Goal: Task Accomplishment & Management: Complete application form

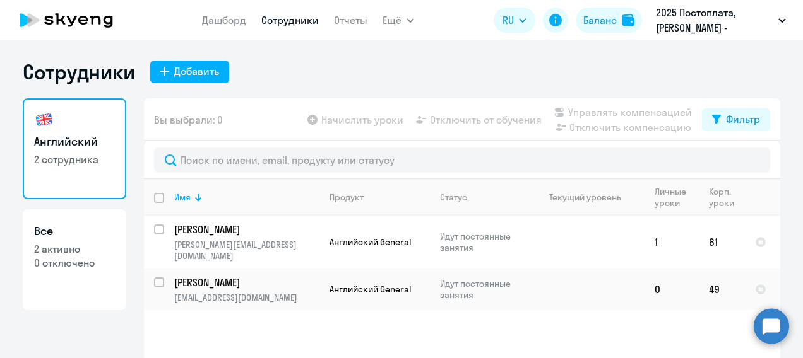
select select "30"
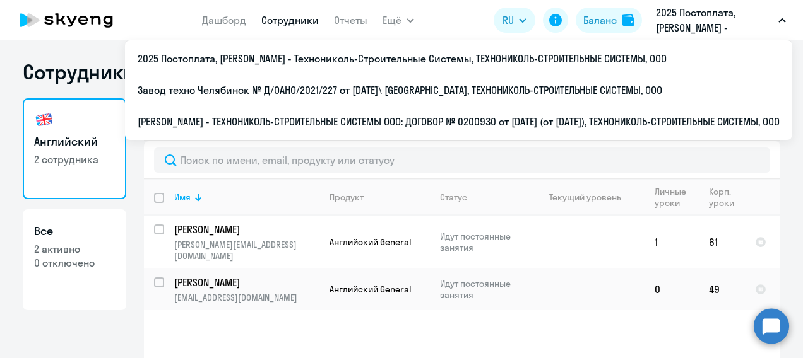
click at [767, 25] on p "2025 Постоплата, [PERSON_NAME] - Технониколь-Строительные Системы, ТЕХНОНИКОЛЬ-…" at bounding box center [714, 20] width 117 height 30
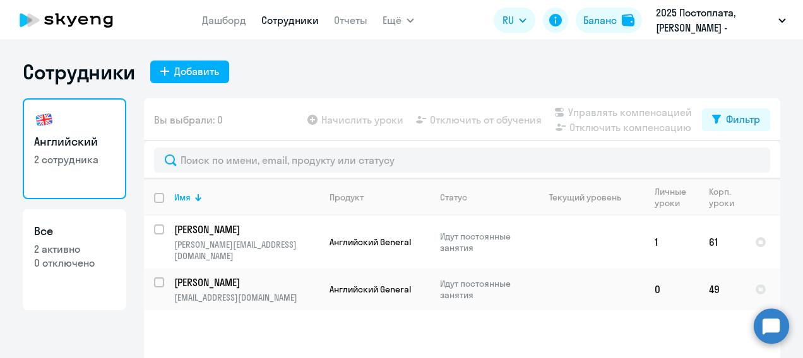
click at [767, 25] on p "2025 Постоплата, [PERSON_NAME] - Технониколь-Строительные Системы, ТЕХНОНИКОЛЬ-…" at bounding box center [714, 20] width 117 height 30
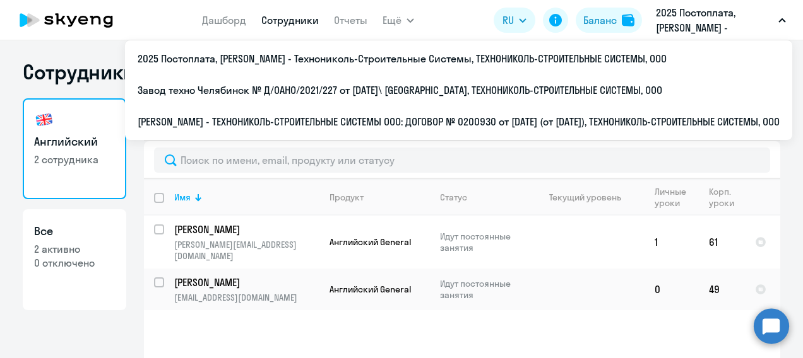
click at [722, 24] on p "2025 Постоплата, [PERSON_NAME] - Технониколь-Строительные Системы, ТЕХНОНИКОЛЬ-…" at bounding box center [714, 20] width 117 height 30
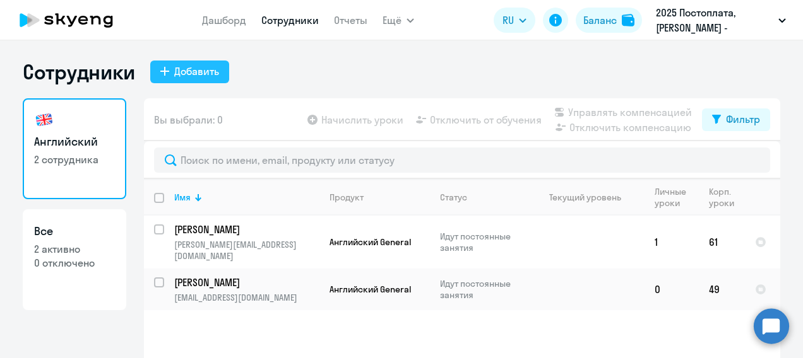
click at [189, 68] on div "Добавить" at bounding box center [196, 71] width 45 height 15
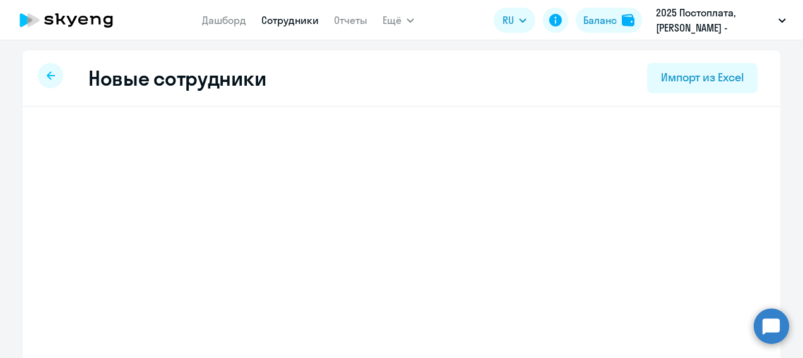
select select "english_adult_not_native_speaker"
select select "3"
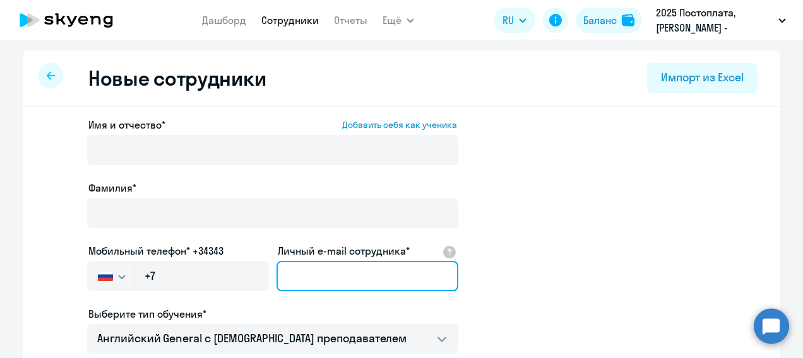
click at [314, 274] on input "Личный e-mail сотрудника*" at bounding box center [367, 276] width 182 height 30
paste input "[EMAIL_ADDRESS][DOMAIN_NAME]"
type input "[EMAIL_ADDRESS][DOMAIN_NAME]"
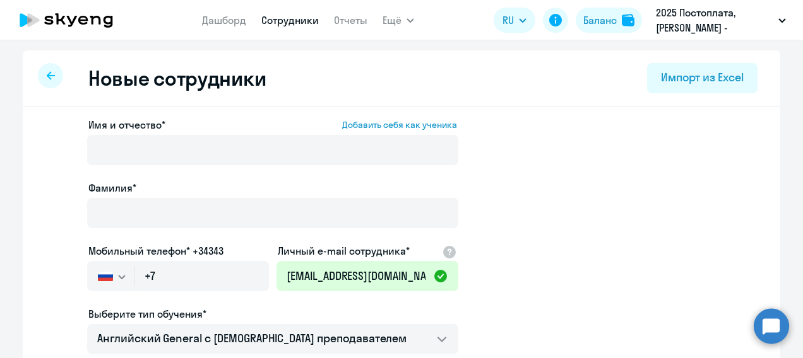
click at [689, 193] on app-new-student-form "Имя и отчество* Добавить себя как ученика [PERSON_NAME]* Мобильный телефон* +34…" at bounding box center [401, 342] width 717 height 450
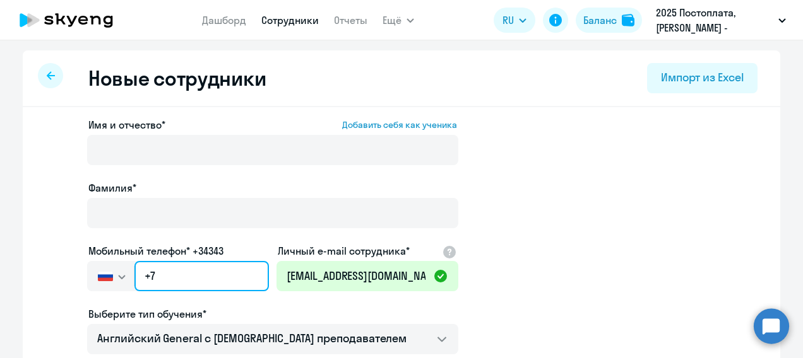
click at [168, 281] on input "+7" at bounding box center [201, 276] width 134 height 30
paste input "[PHONE_NUMBER]"
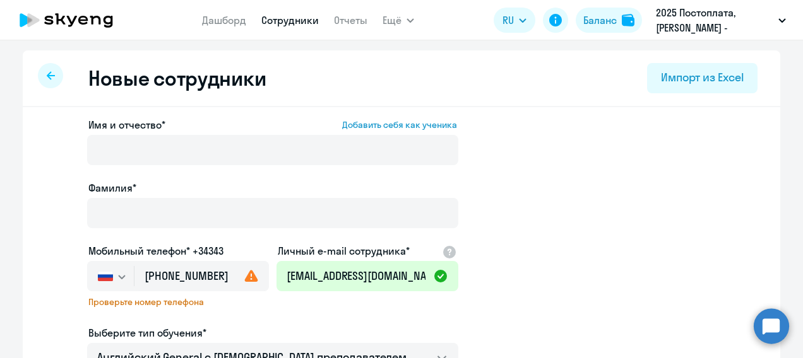
click at [246, 307] on span "Проверьте номер телефона" at bounding box center [177, 302] width 179 height 11
click at [246, 279] on icon at bounding box center [251, 276] width 15 height 15
click at [207, 274] on input "[PHONE_NUMBER]" at bounding box center [201, 276] width 134 height 30
type input "[PHONE_NUMBER]"
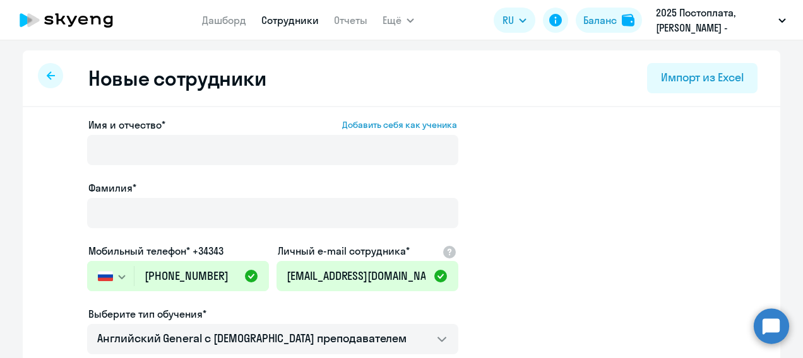
click at [567, 232] on app-new-student-form "Имя и отчество* Добавить себя как ученика [PERSON_NAME]* Мобильный телефон* +34…" at bounding box center [401, 342] width 717 height 450
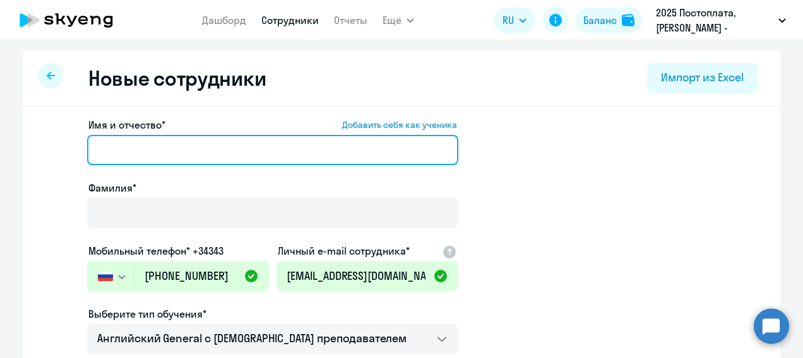
click at [168, 150] on input "Имя и отчество* Добавить себя как ученика" at bounding box center [272, 150] width 371 height 30
paste input "[PERSON_NAME] [PERSON_NAME]"
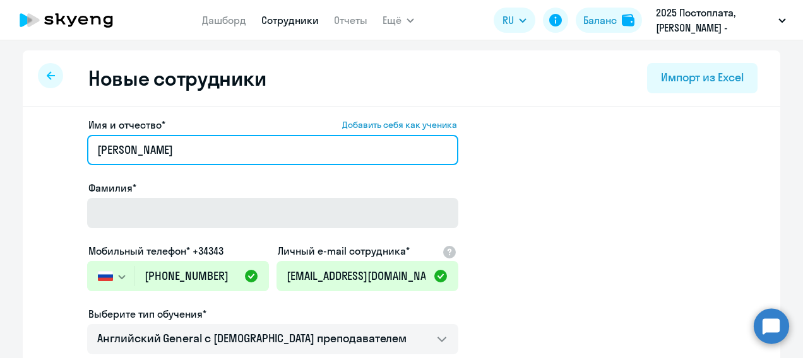
type input "[PERSON_NAME]"
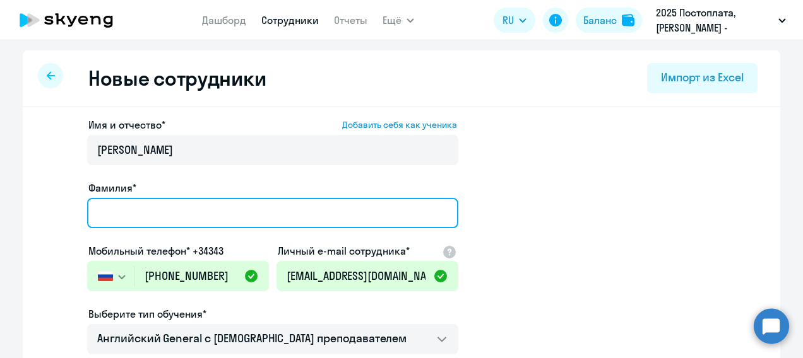
click at [145, 211] on input "Фамилия*" at bounding box center [272, 213] width 371 height 30
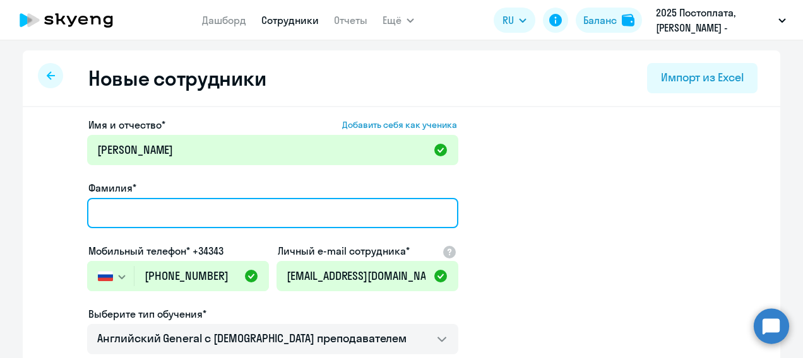
paste input "[PERSON_NAME] [PERSON_NAME]"
type input "[PERSON_NAME]"
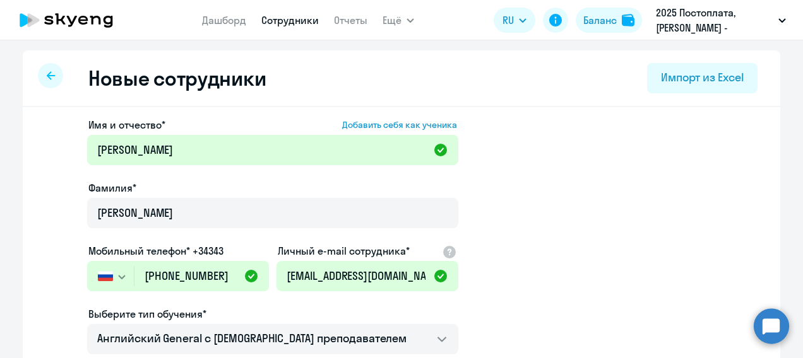
click at [599, 173] on app-new-student-form "Имя и отчество* Добавить себя как ученика [PERSON_NAME] [PERSON_NAME]* [PERSON_…" at bounding box center [401, 342] width 717 height 450
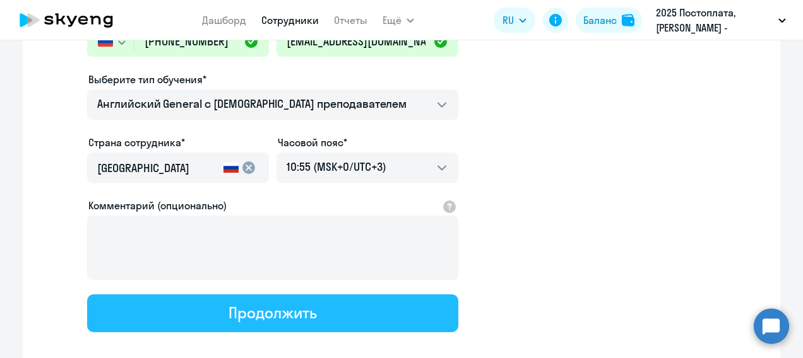
scroll to position [239, 0]
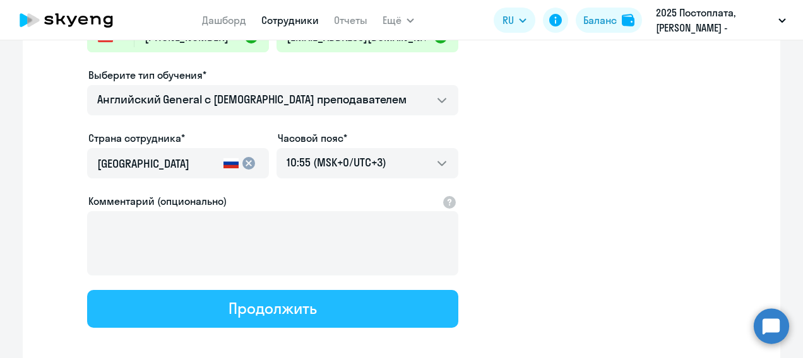
click at [261, 312] on div "Продолжить" at bounding box center [272, 309] width 88 height 20
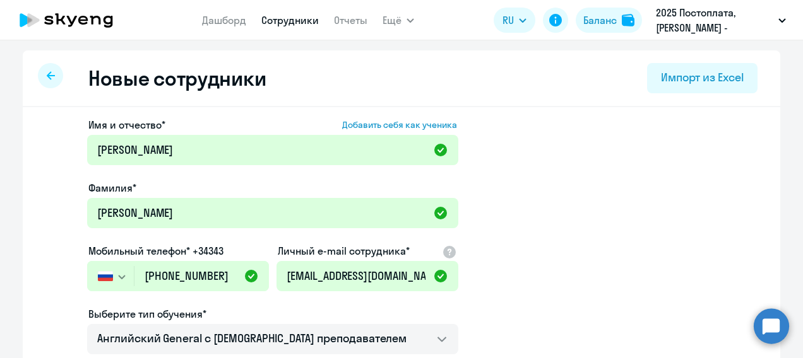
select select "english_adult_not_native_speaker"
select select "3"
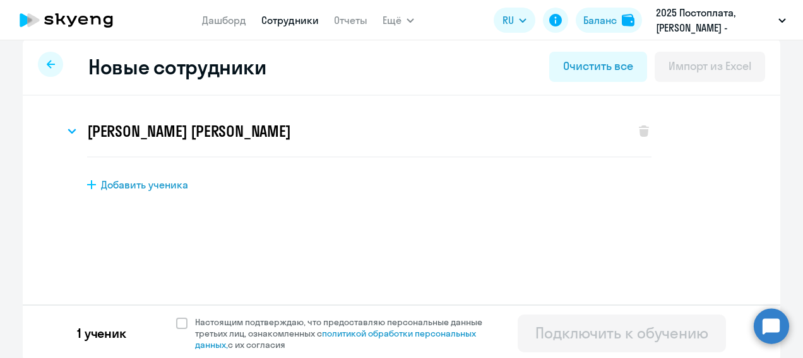
scroll to position [15, 0]
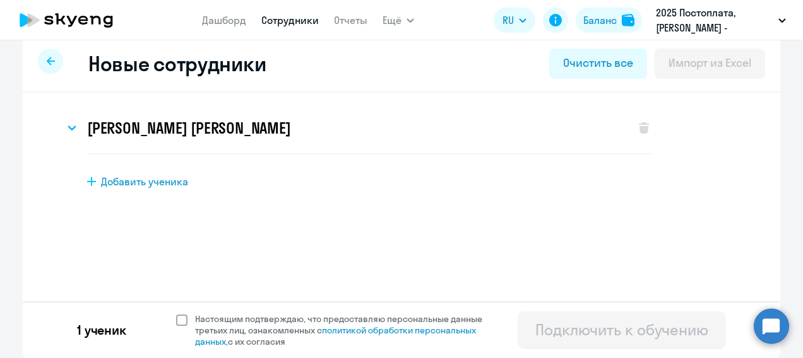
click at [176, 317] on span at bounding box center [181, 320] width 11 height 11
click at [175, 314] on input "Настоящим подтверждаю, что предоставляю персональные данные третьих лиц, ознако…" at bounding box center [175, 313] width 1 height 1
checkbox input "true"
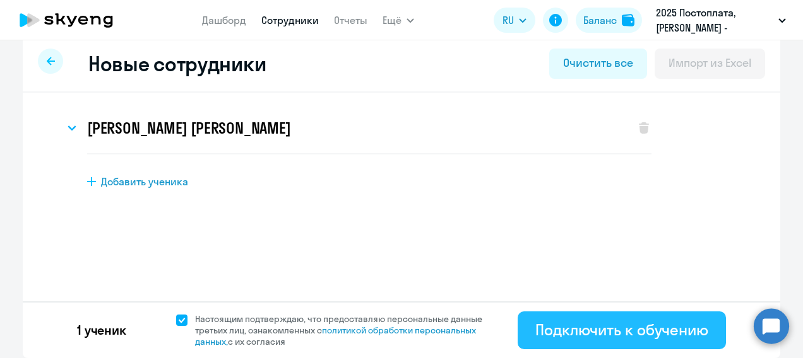
click at [645, 329] on div "Подключить к обучению" at bounding box center [621, 330] width 173 height 20
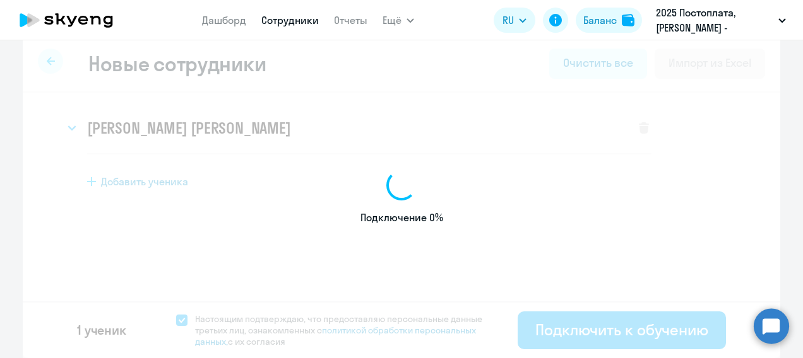
select select "english_adult_not_native_speaker"
select select "3"
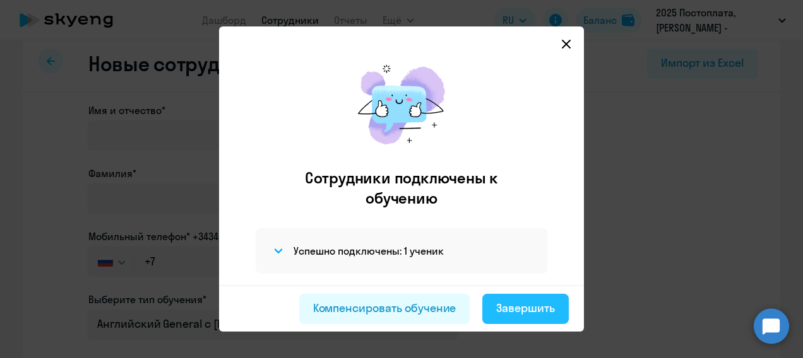
click at [530, 304] on div "Завершить" at bounding box center [525, 308] width 59 height 16
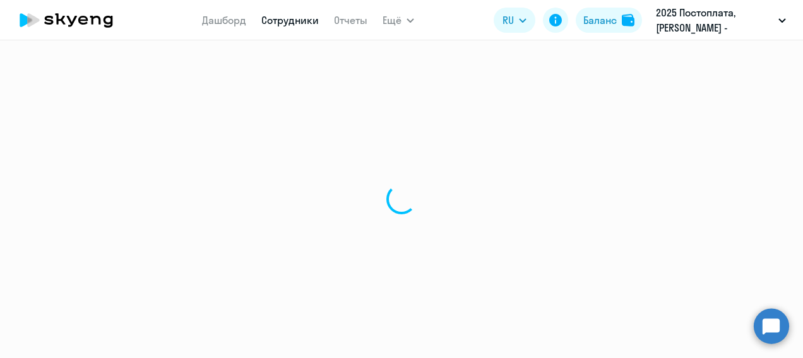
select select "30"
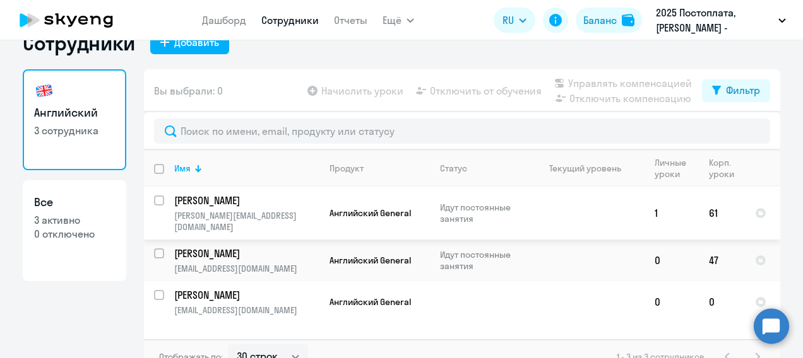
scroll to position [45, 0]
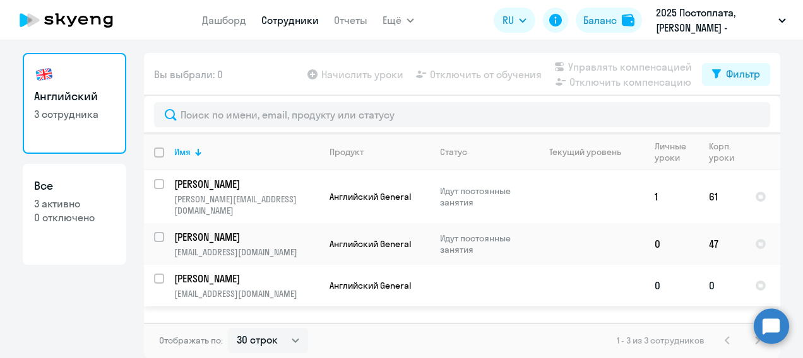
click at [154, 274] on input "select row 42266093" at bounding box center [166, 286] width 25 height 25
checkbox input "true"
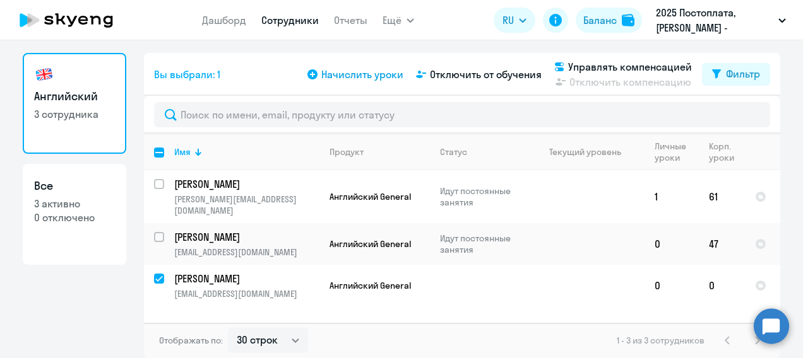
click at [352, 74] on span "Начислить уроки" at bounding box center [362, 74] width 82 height 15
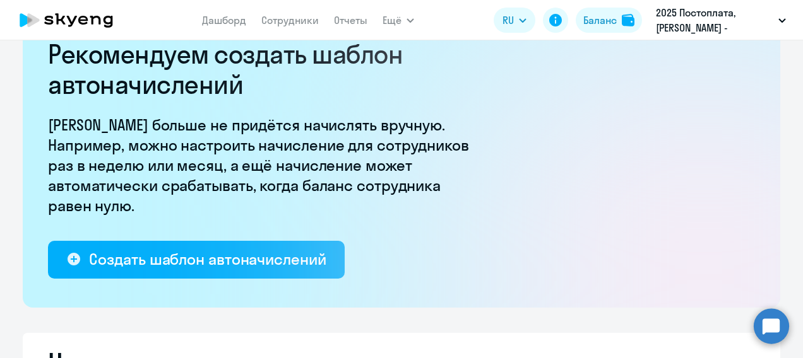
select select "10"
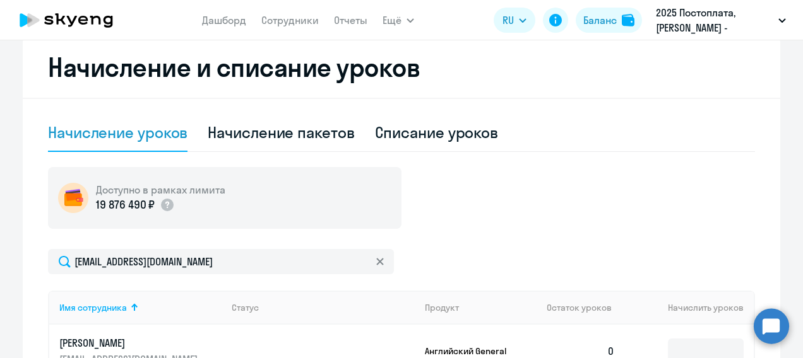
scroll to position [361, 0]
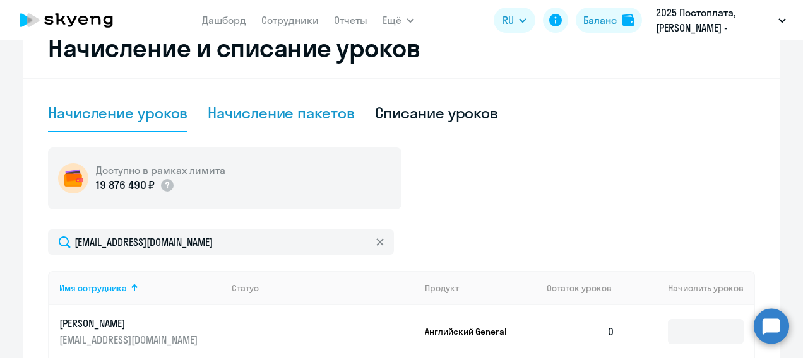
click at [333, 117] on div "Начисление пакетов" at bounding box center [281, 113] width 146 height 20
select select "10"
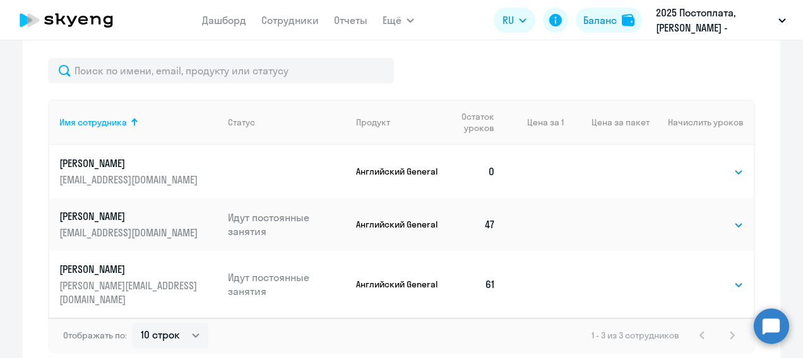
scroll to position [550, 0]
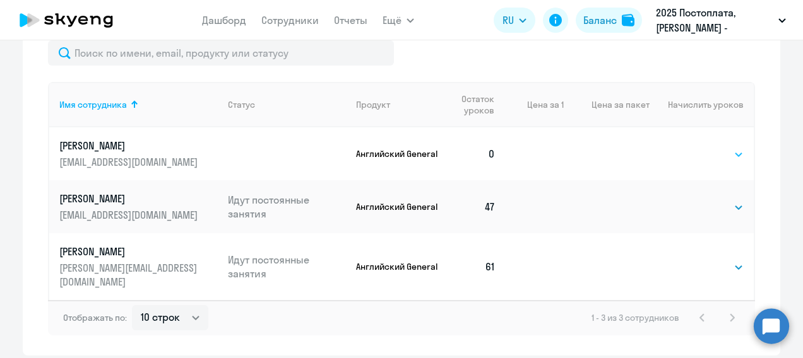
click at [734, 155] on select "Выбрать 4 8 16 32 64 96 128" at bounding box center [718, 154] width 52 height 15
select select "64"
click at [692, 147] on select "Выбрать 4 8 16 32 64 96 128" at bounding box center [718, 154] width 52 height 15
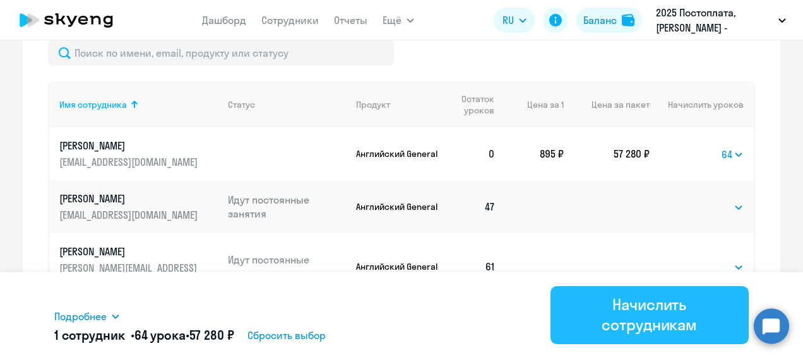
click at [655, 311] on div "Начислить сотрудникам" at bounding box center [649, 315] width 163 height 40
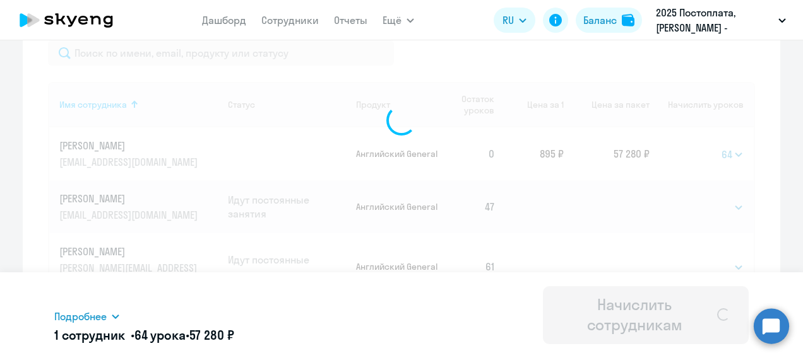
select select
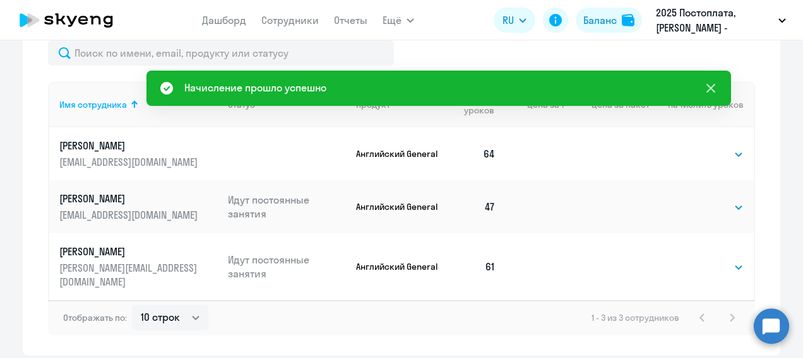
click at [713, 88] on icon at bounding box center [710, 88] width 15 height 15
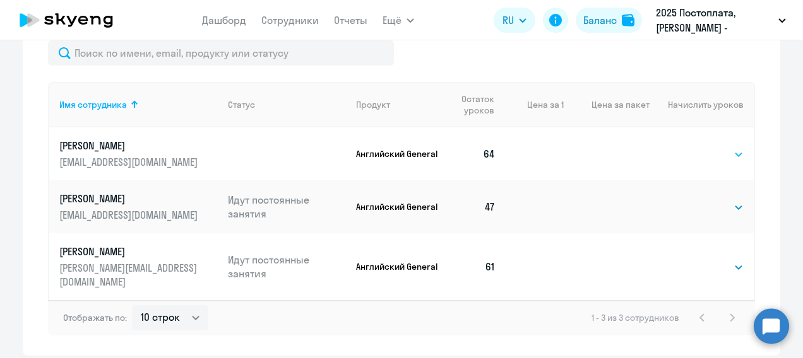
click at [732, 156] on select "Выбрать 4 8 16 32 64 96 128" at bounding box center [718, 154] width 52 height 15
click at [582, 158] on td at bounding box center [607, 153] width 86 height 53
click at [485, 155] on td "64" at bounding box center [473, 153] width 64 height 53
click at [735, 155] on select "Выбрать 4 8 16 32 64 96 128" at bounding box center [718, 154] width 52 height 15
select select "64"
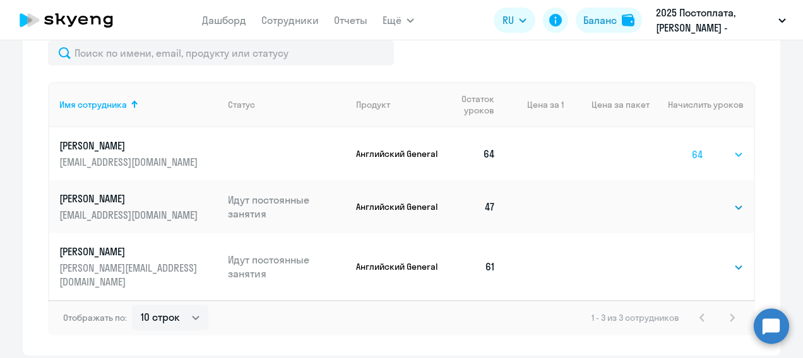
click at [692, 147] on select "Выбрать 4 8 16 32 64 96 128" at bounding box center [718, 154] width 52 height 15
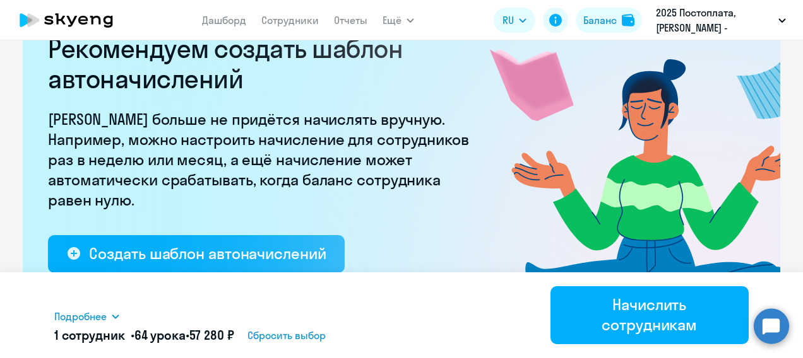
scroll to position [45, 0]
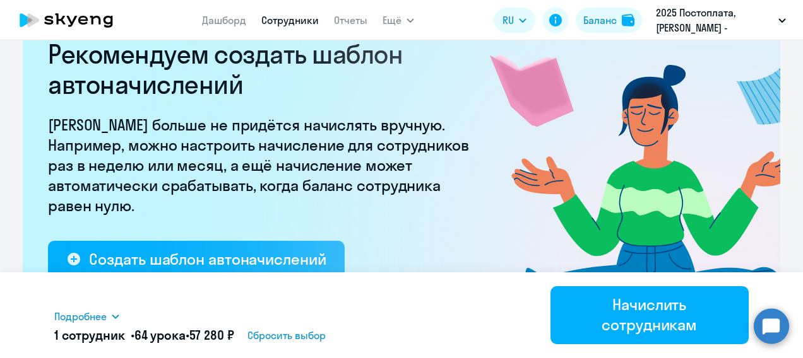
click at [278, 21] on link "Сотрудники" at bounding box center [289, 20] width 57 height 13
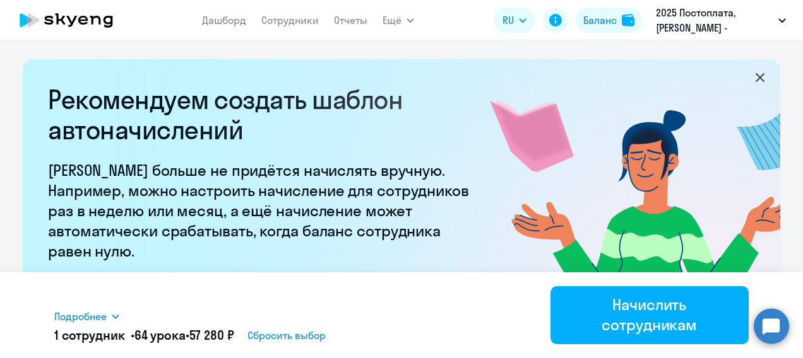
select select "30"
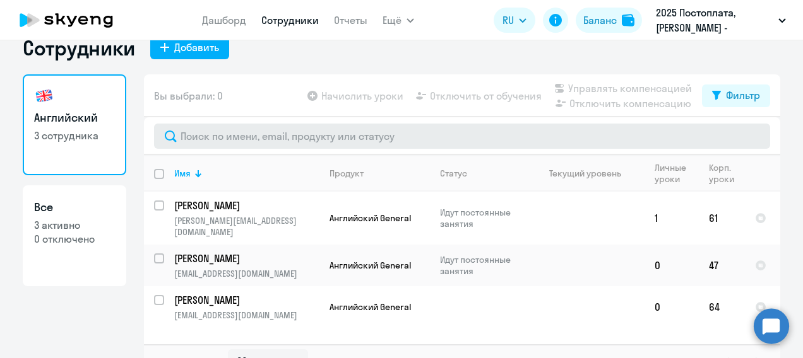
scroll to position [45, 0]
